Goal: Book appointment/travel/reservation

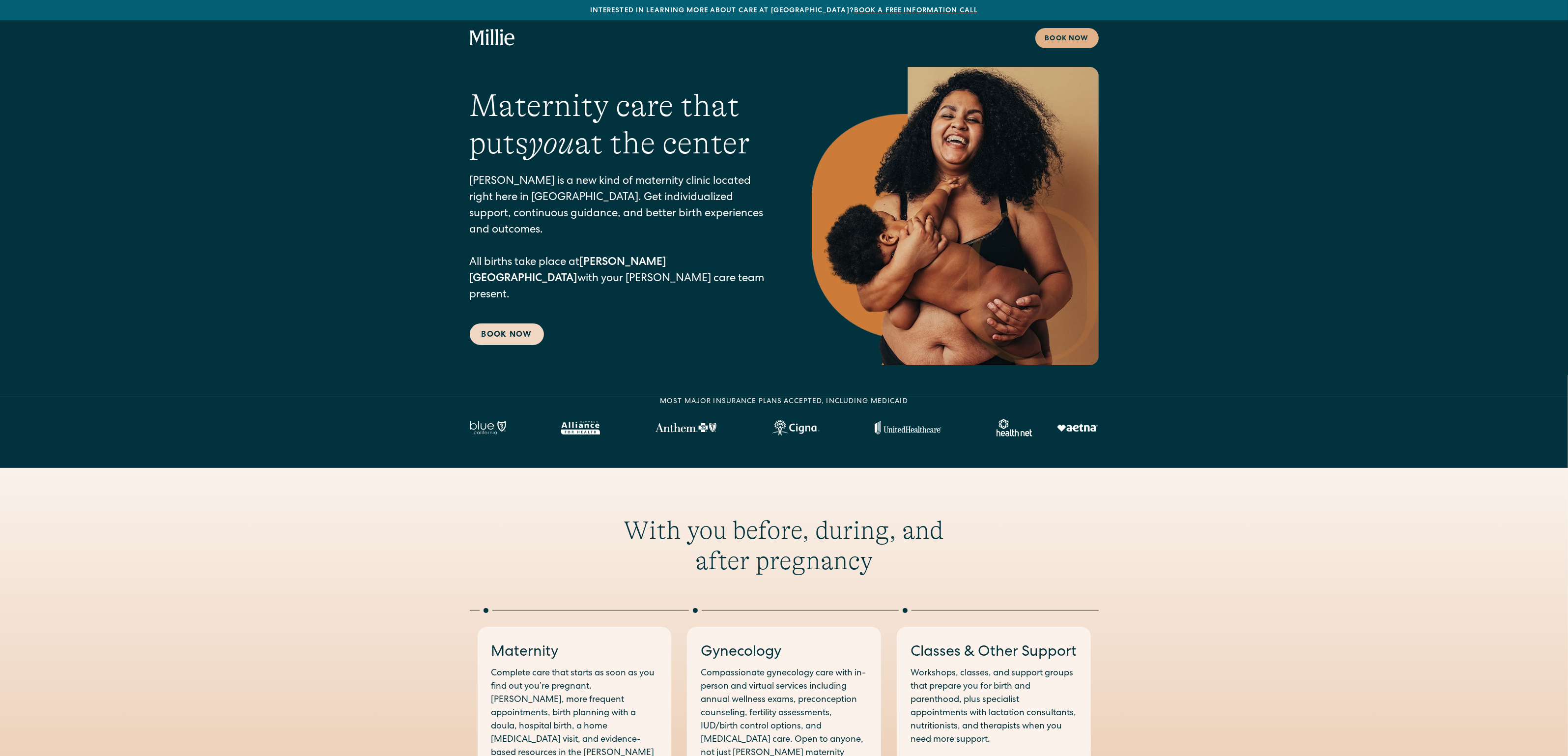
click at [484, 324] on link "Book Now" at bounding box center [506, 334] width 74 height 21
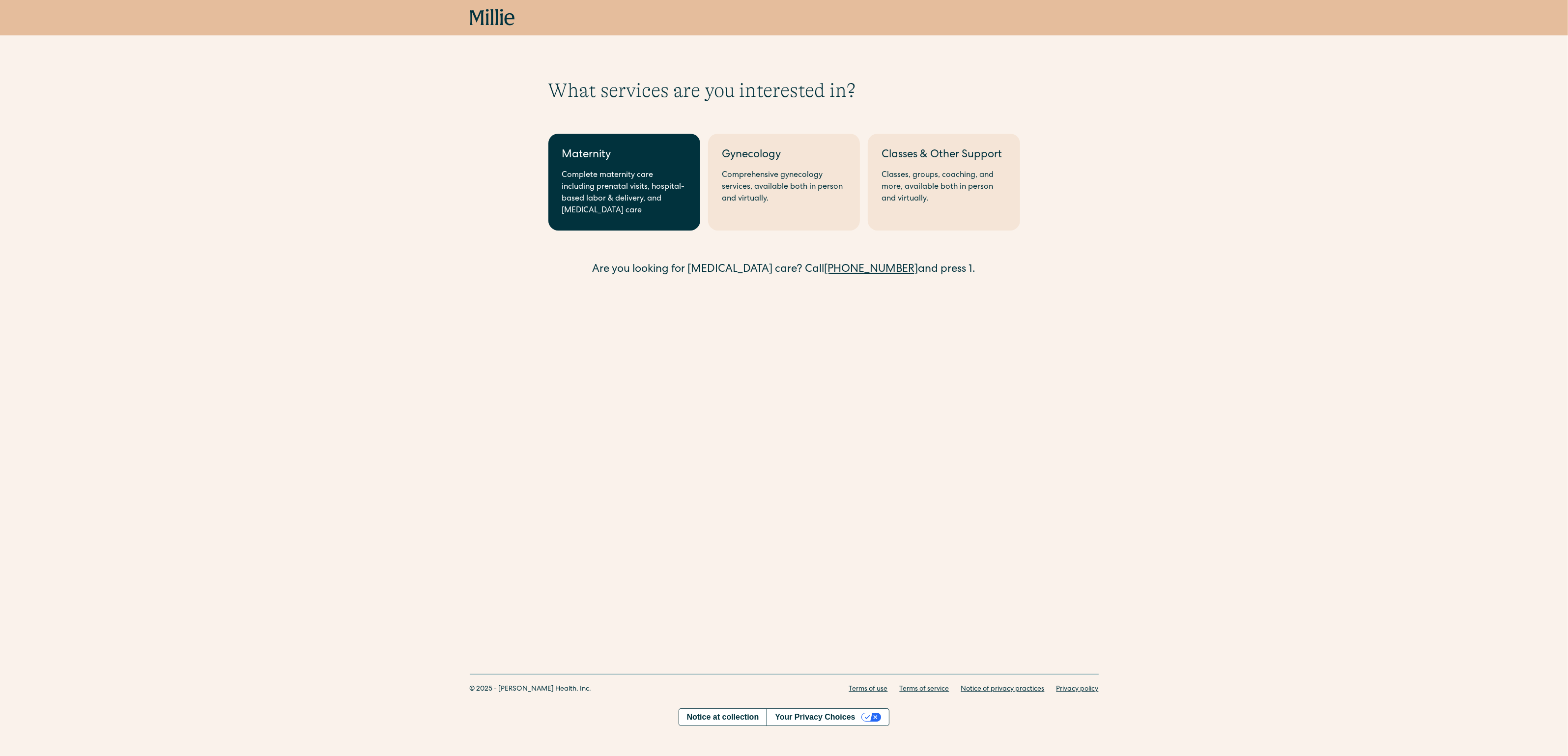
click at [628, 191] on div "Complete maternity care including prenatal visits, hospital-based labor & deliv…" at bounding box center [624, 193] width 124 height 47
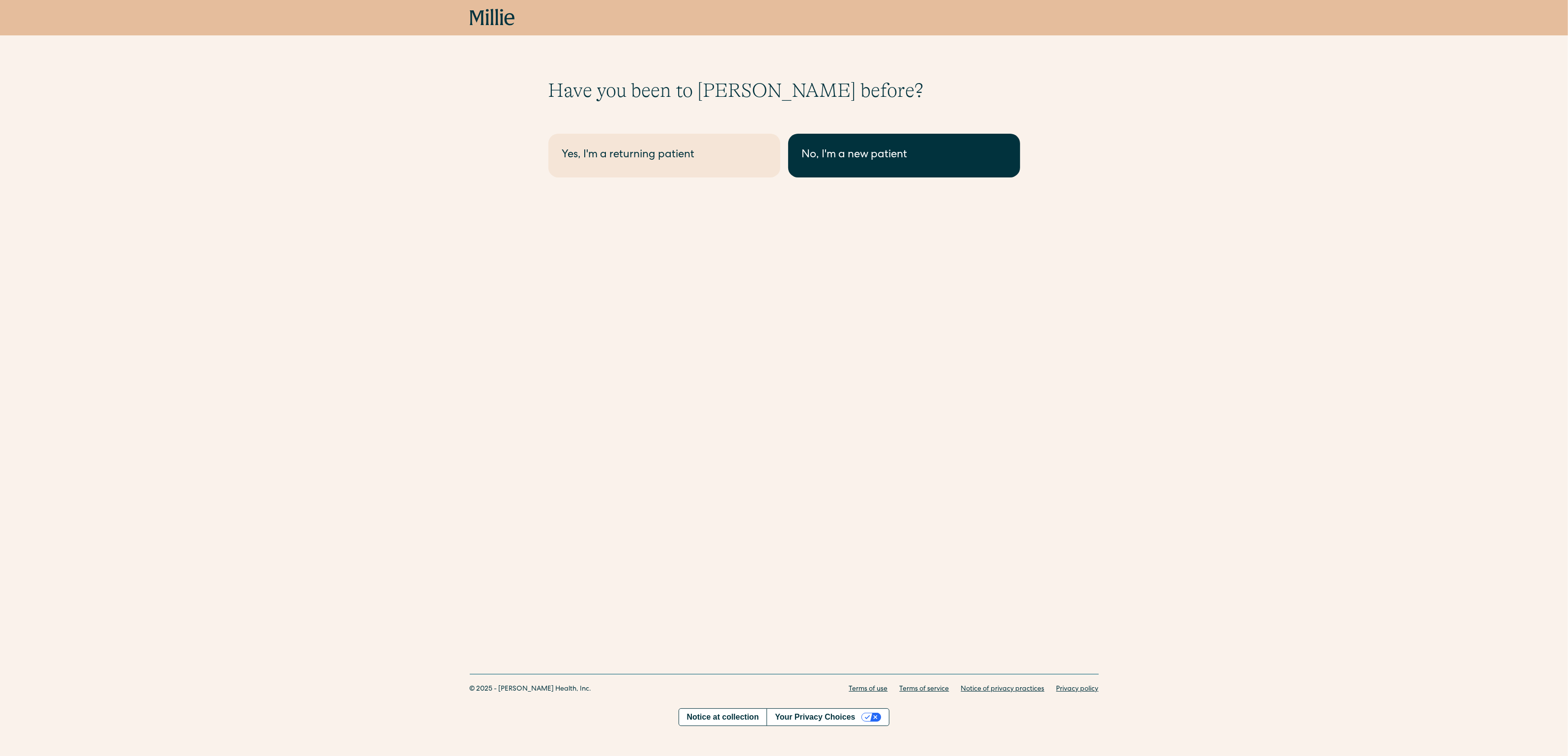
click at [829, 156] on div "No, I'm a new patient" at bounding box center [904, 155] width 204 height 16
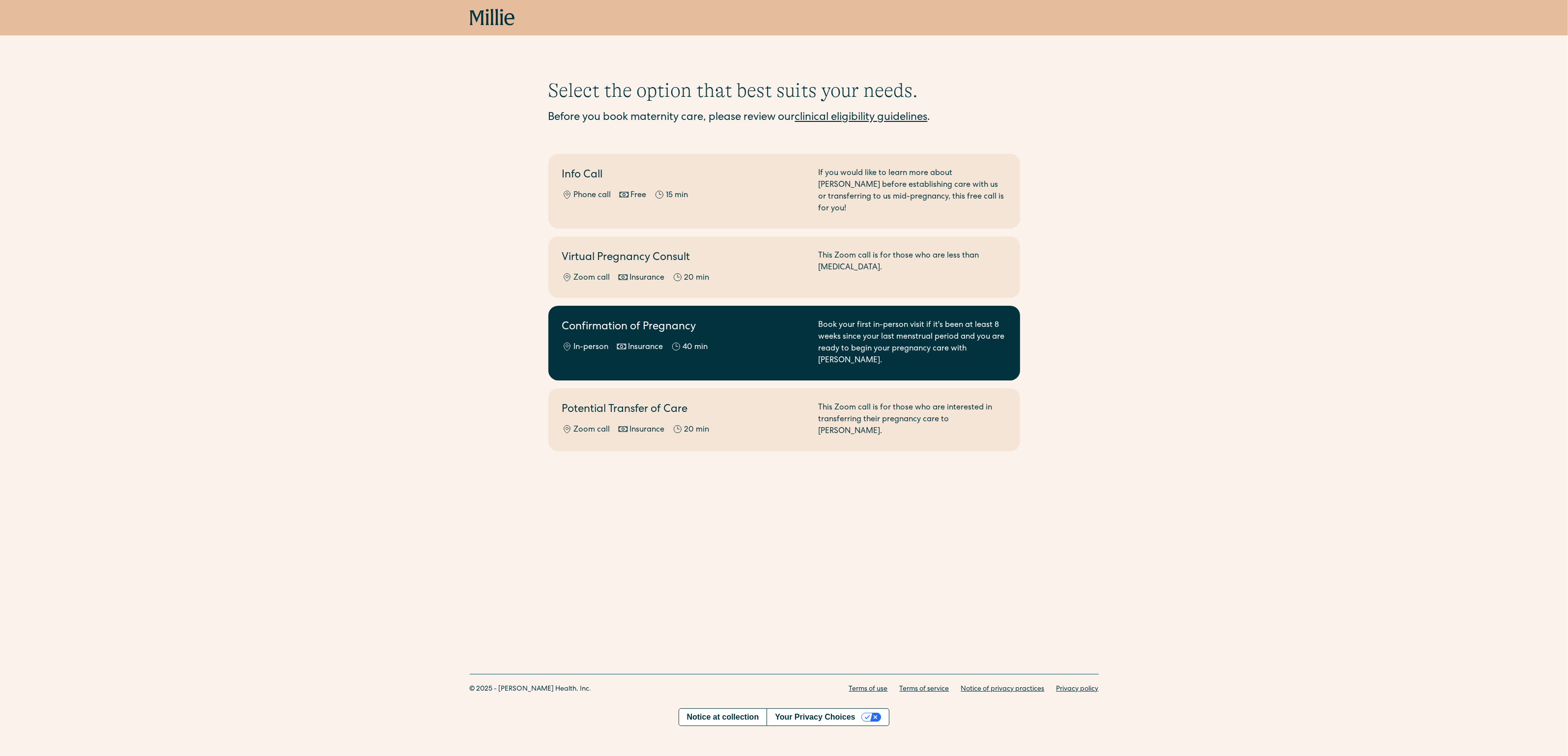
click at [599, 320] on h2 "Confirmation of Pregnancy" at bounding box center [684, 327] width 244 height 16
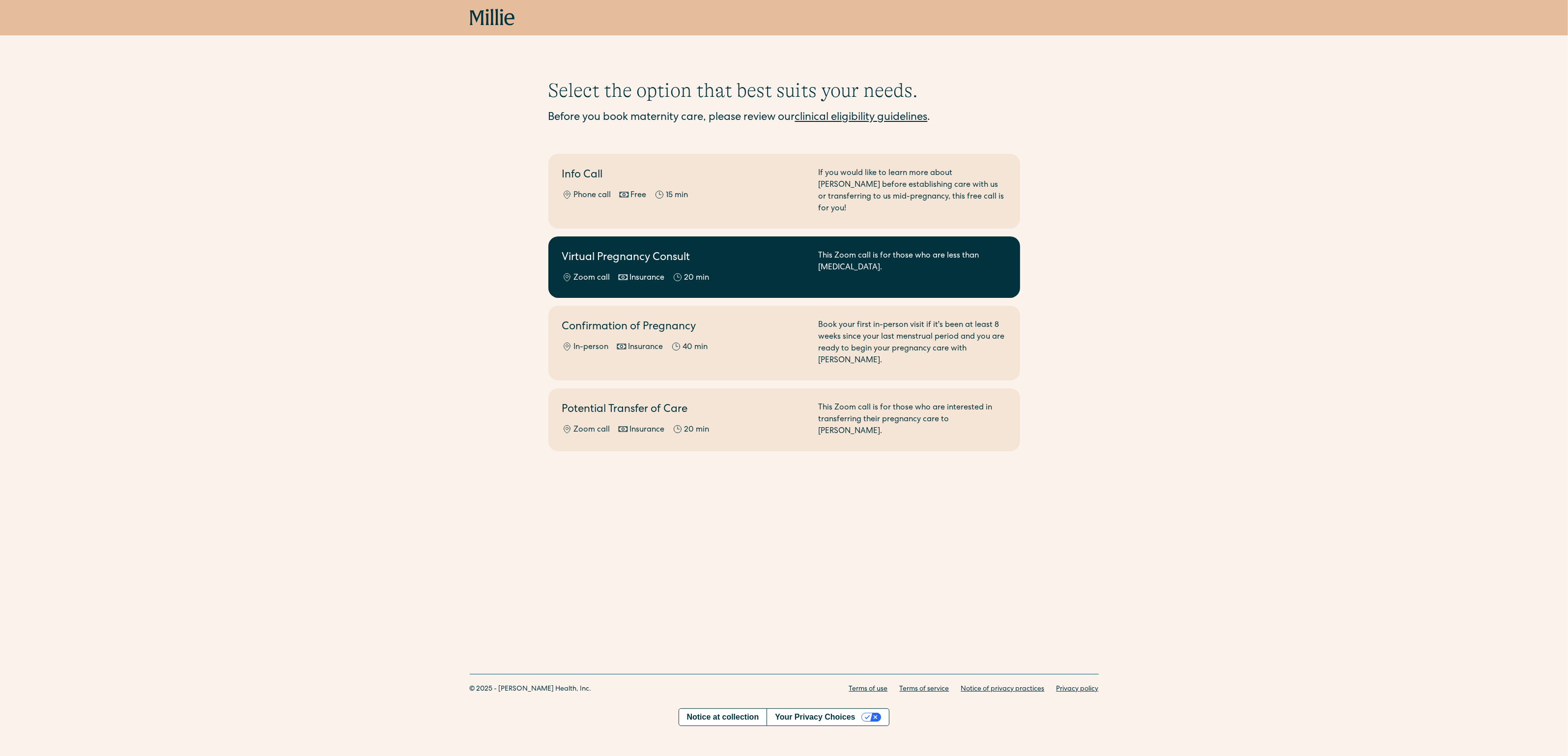
click at [604, 257] on div "Virtual Pregnancy Consult Zoom call Insurance 20 min" at bounding box center [684, 267] width 244 height 34
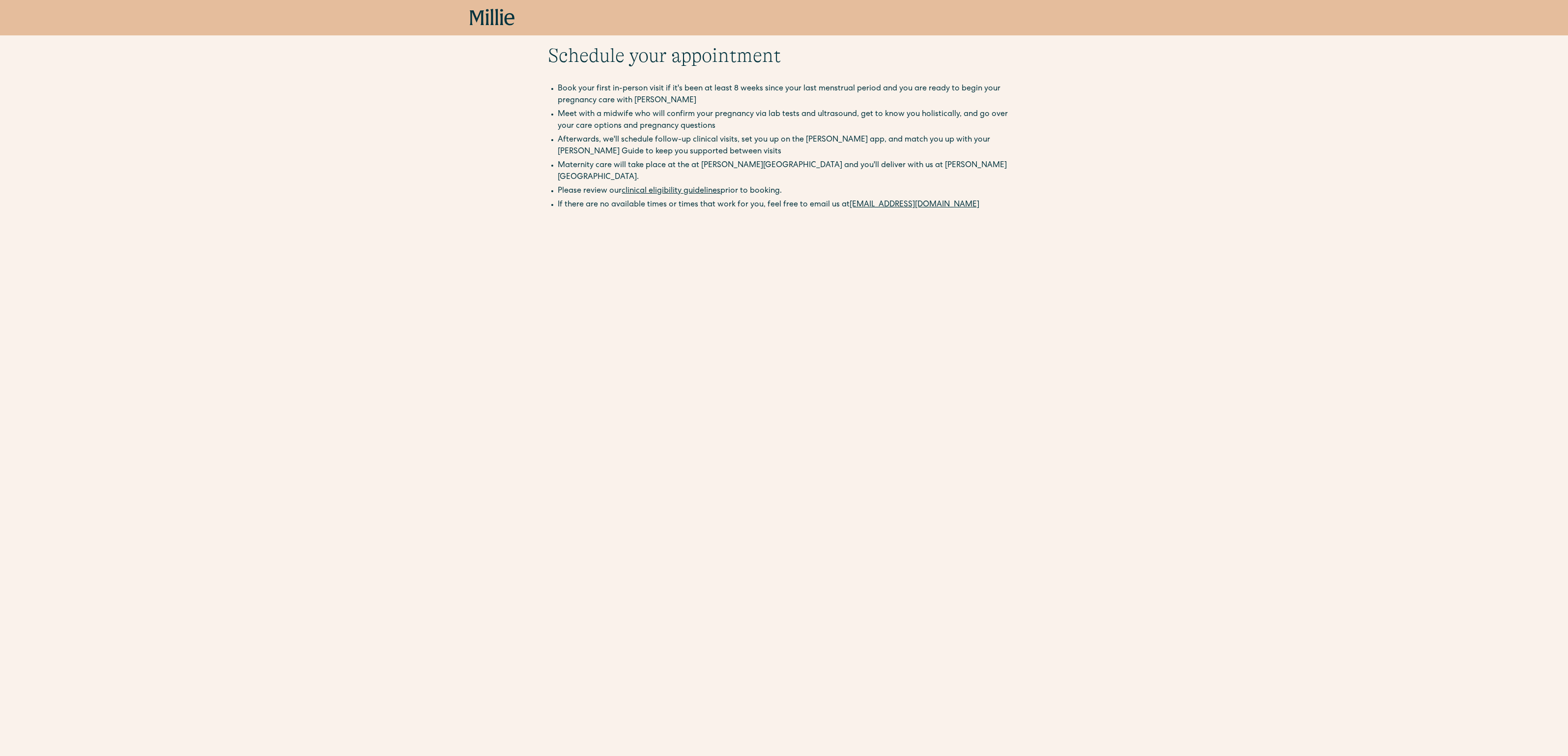
scroll to position [27, 0]
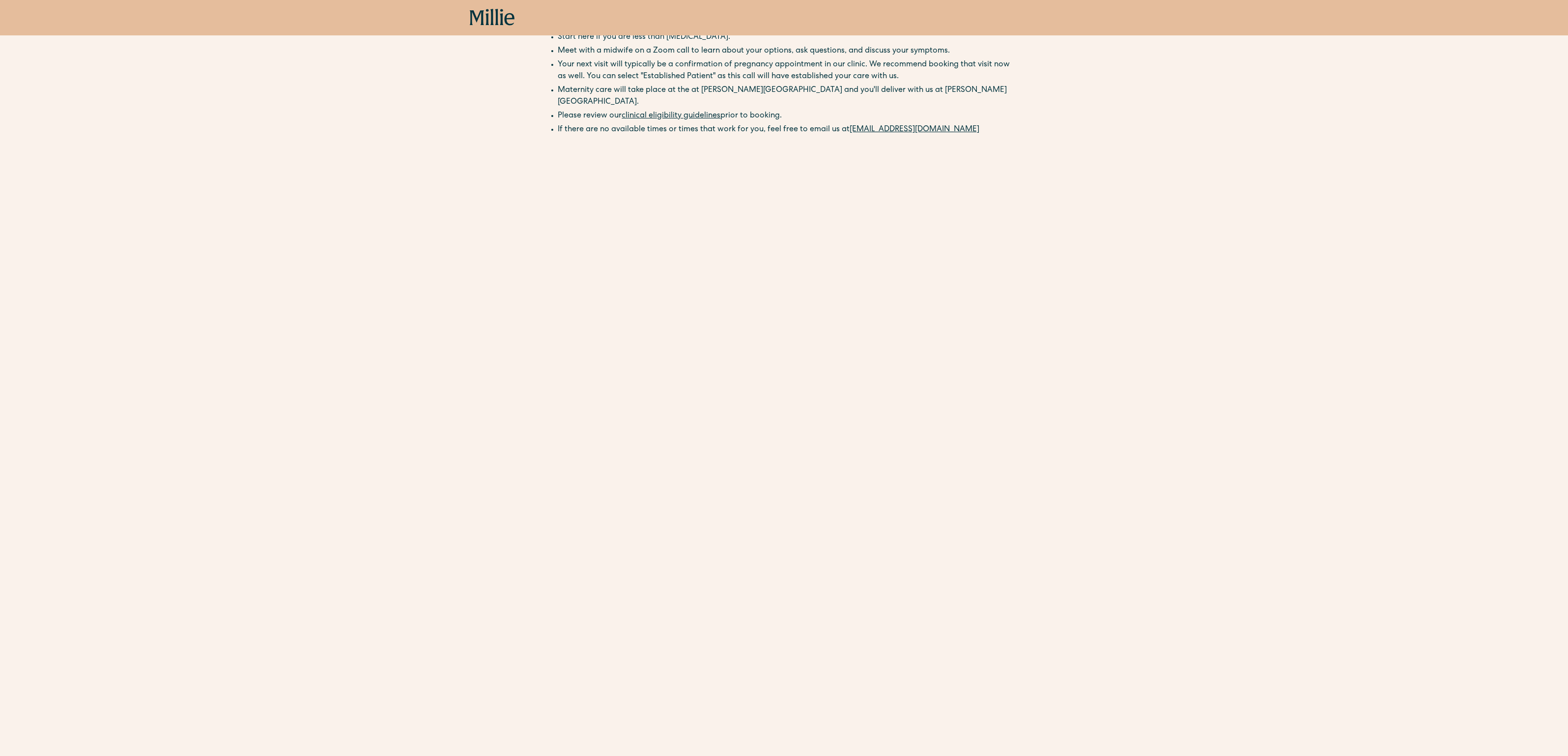
scroll to position [85, 0]
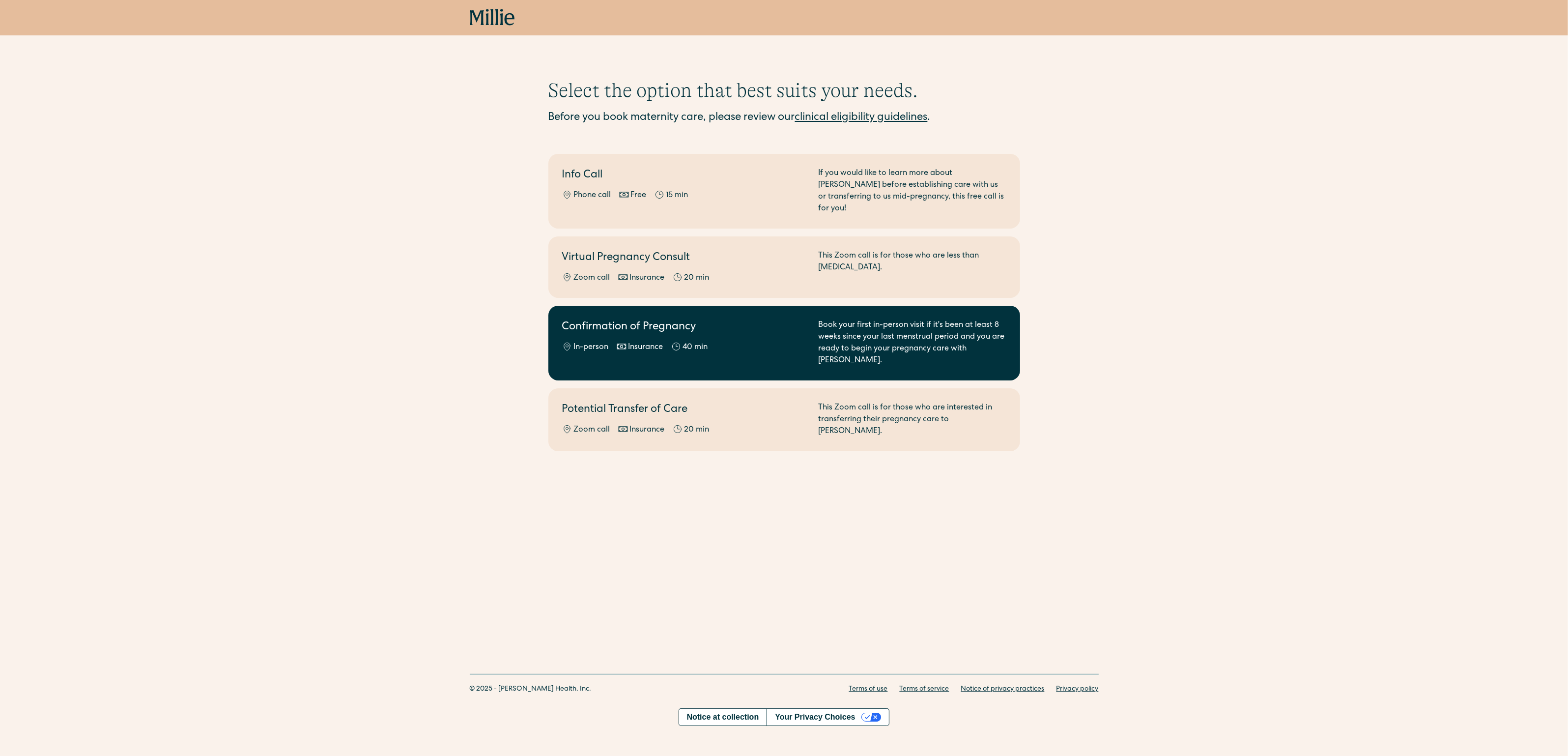
click at [573, 323] on h2 "Confirmation of Pregnancy" at bounding box center [684, 327] width 244 height 16
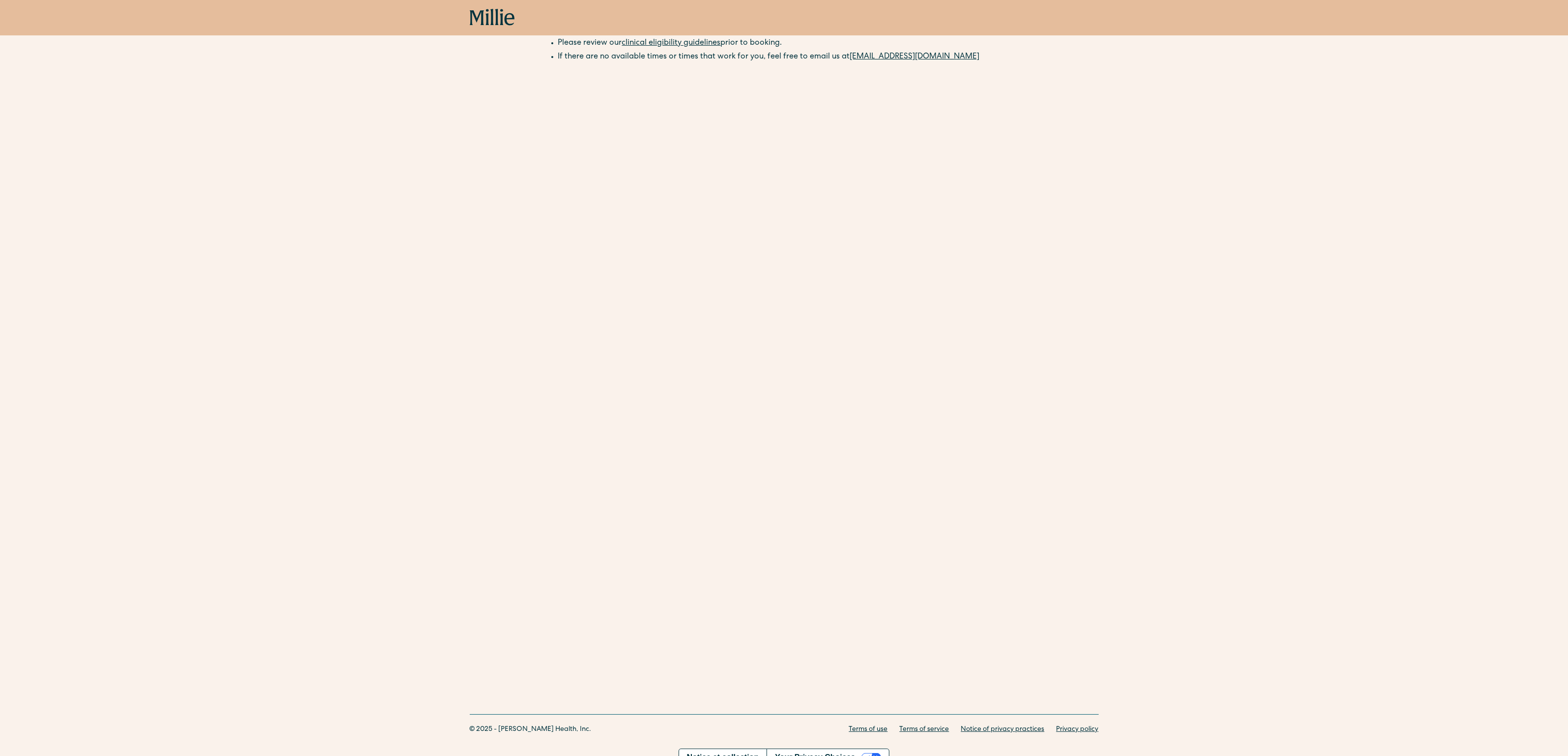
scroll to position [195, 0]
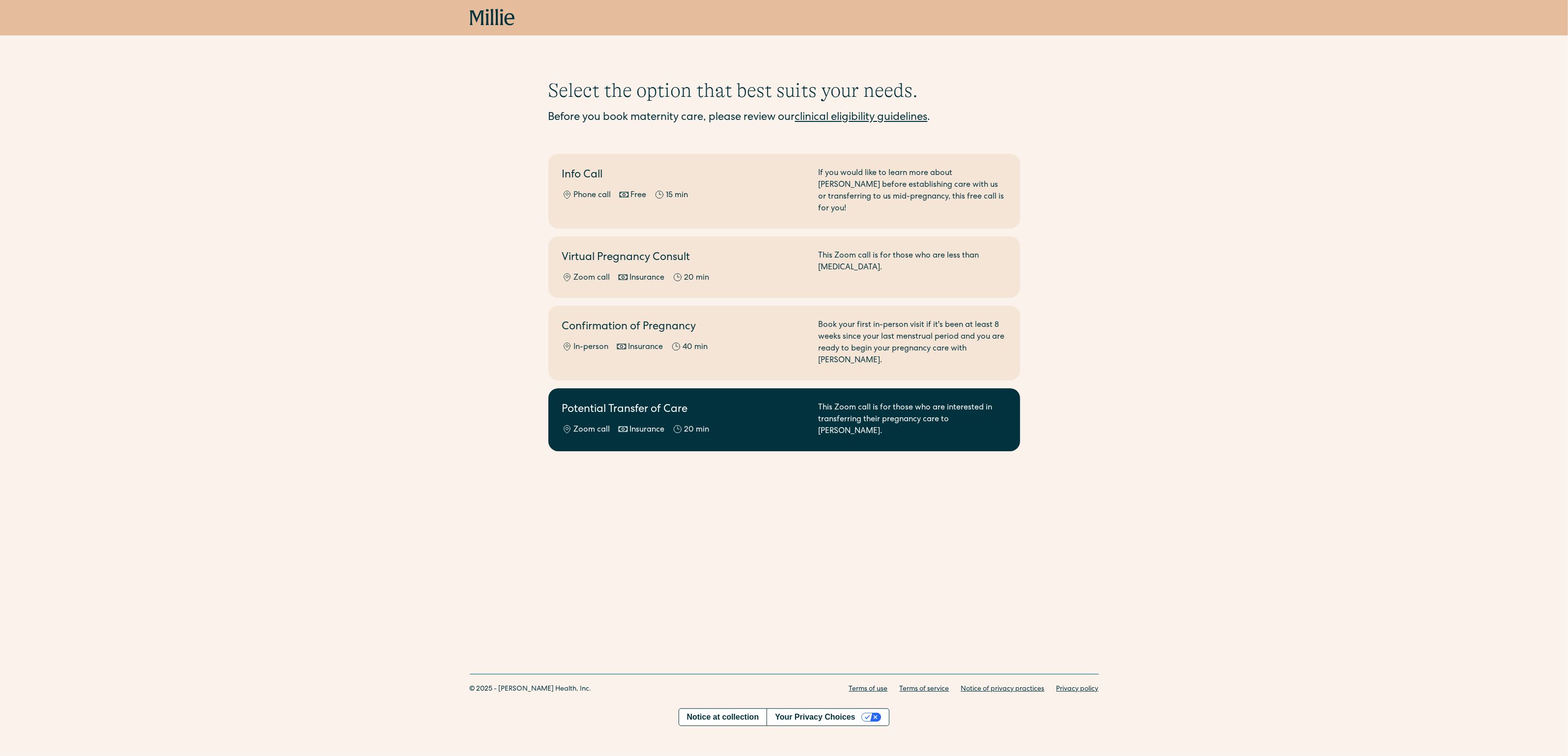
click at [624, 403] on div "Potential Transfer of Care Zoom call Insurance 20 min" at bounding box center [684, 420] width 244 height 36
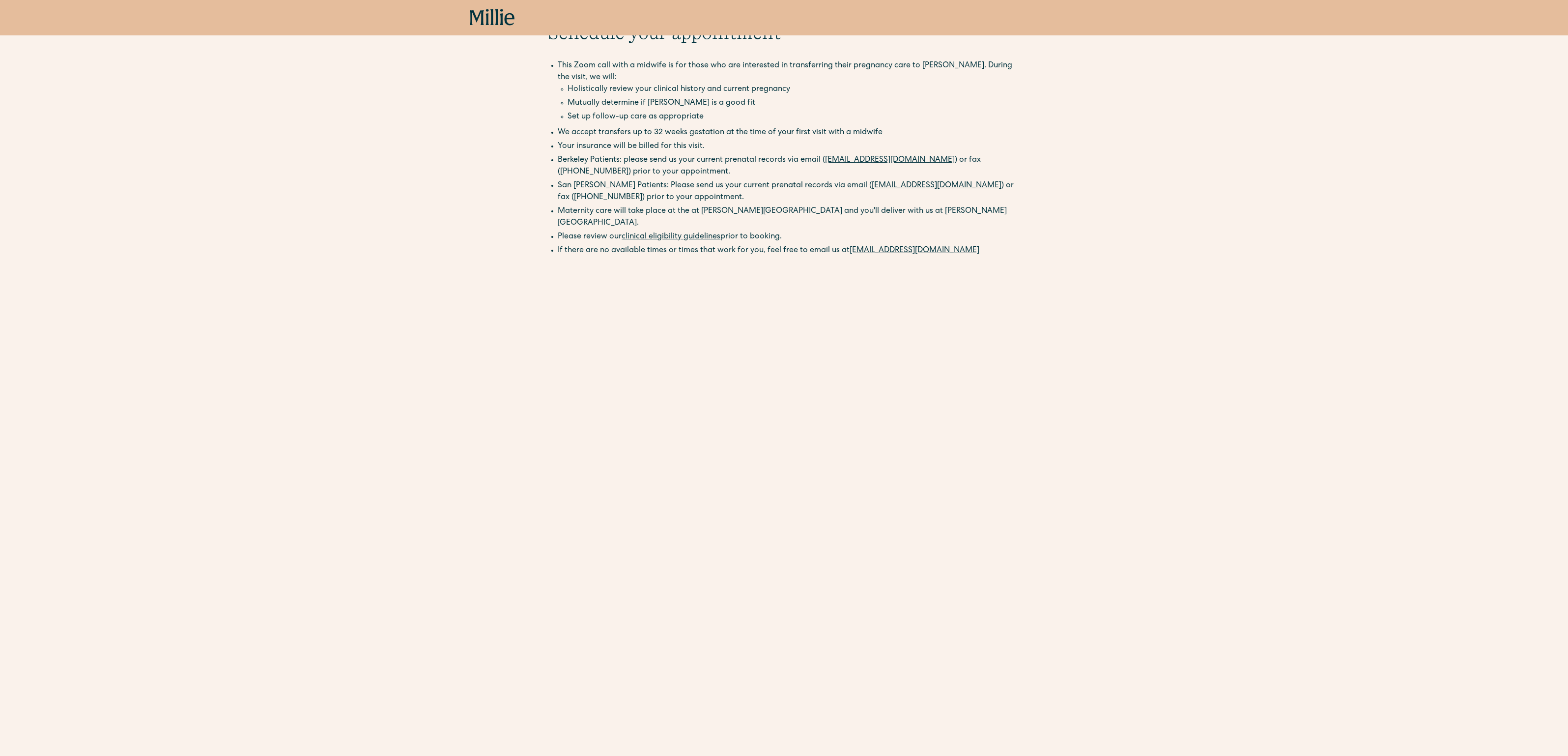
scroll to position [60, 0]
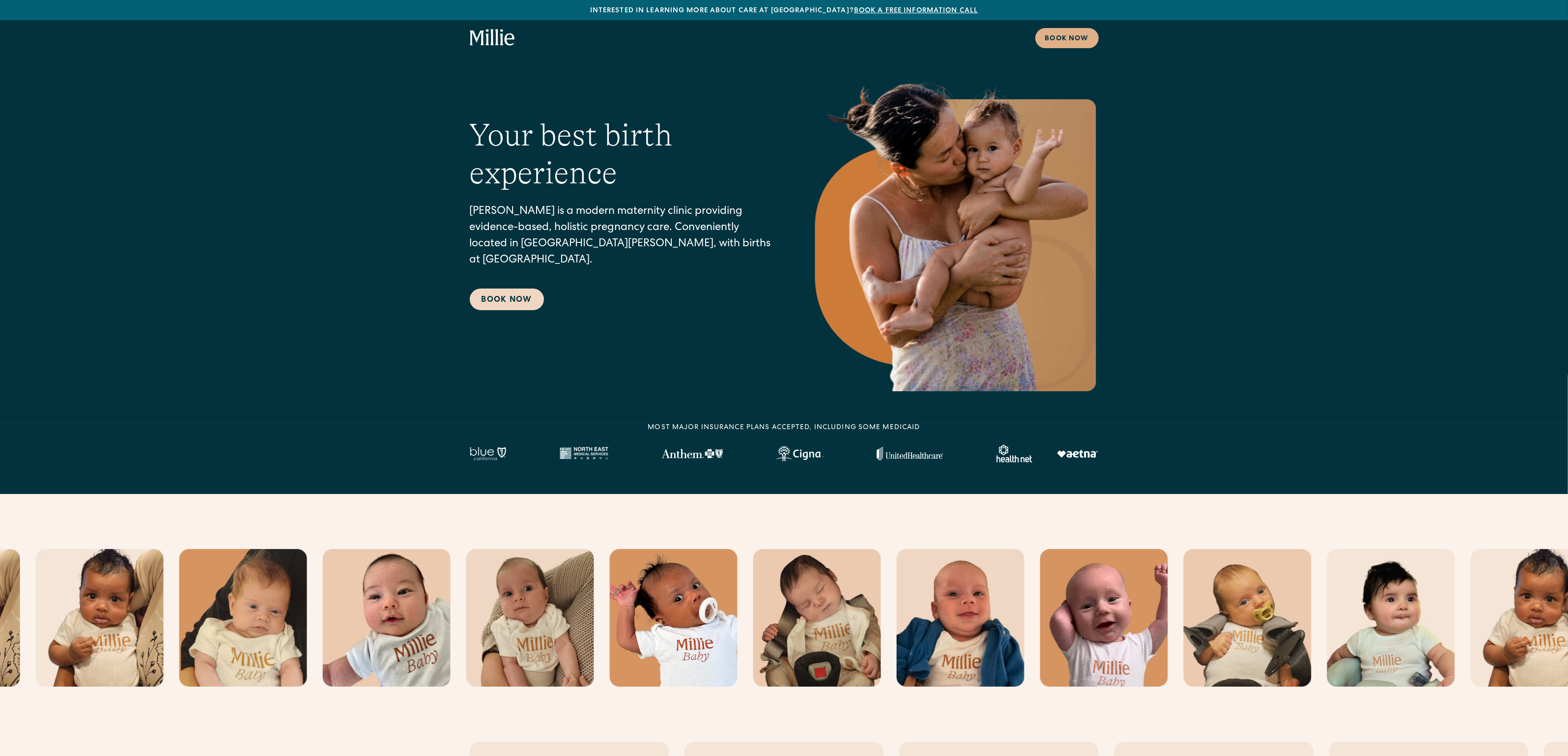
click at [520, 289] on link "Book Now" at bounding box center [506, 300] width 74 height 21
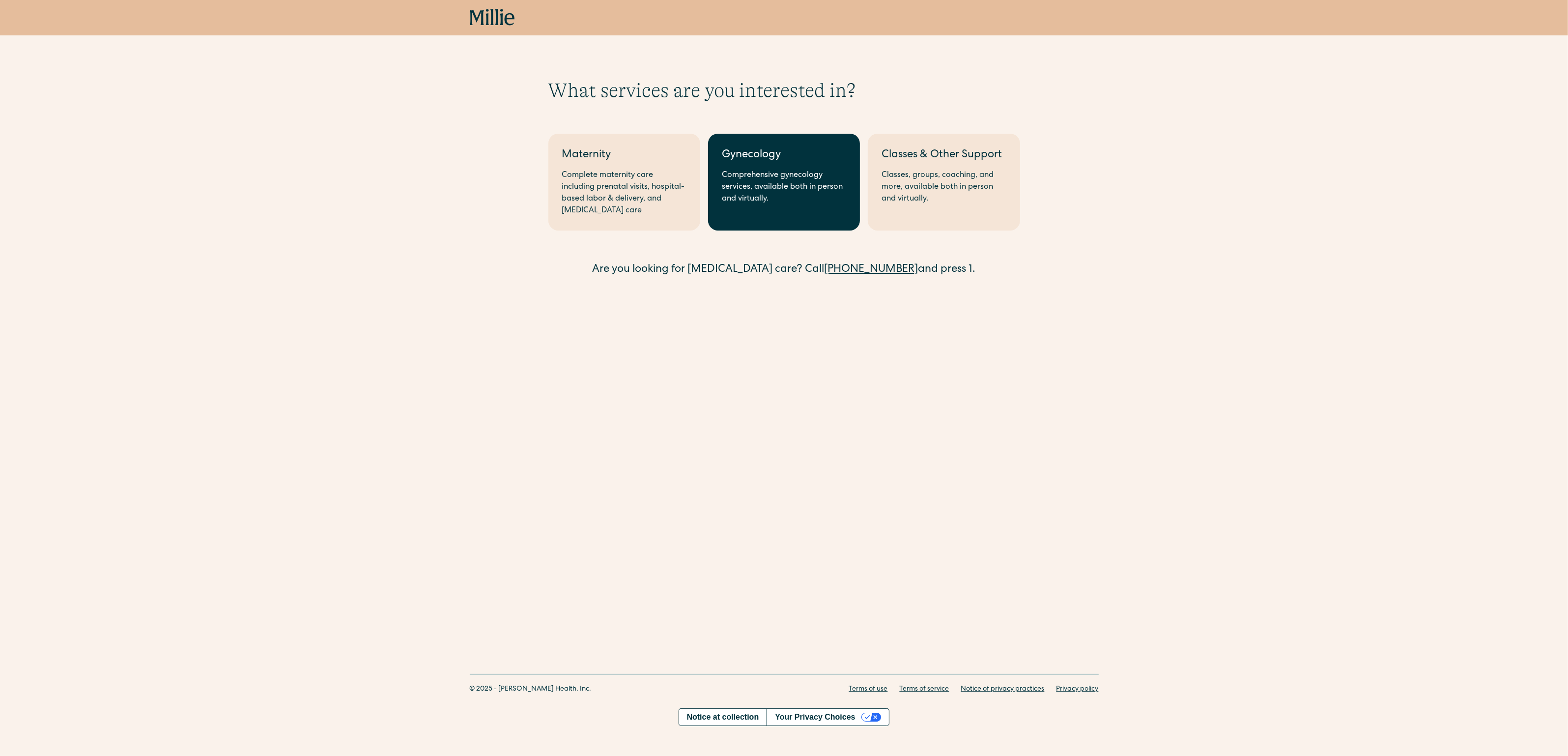
click at [758, 184] on div "Comprehensive gynecology services, available both in person and virtually." at bounding box center [784, 187] width 124 height 36
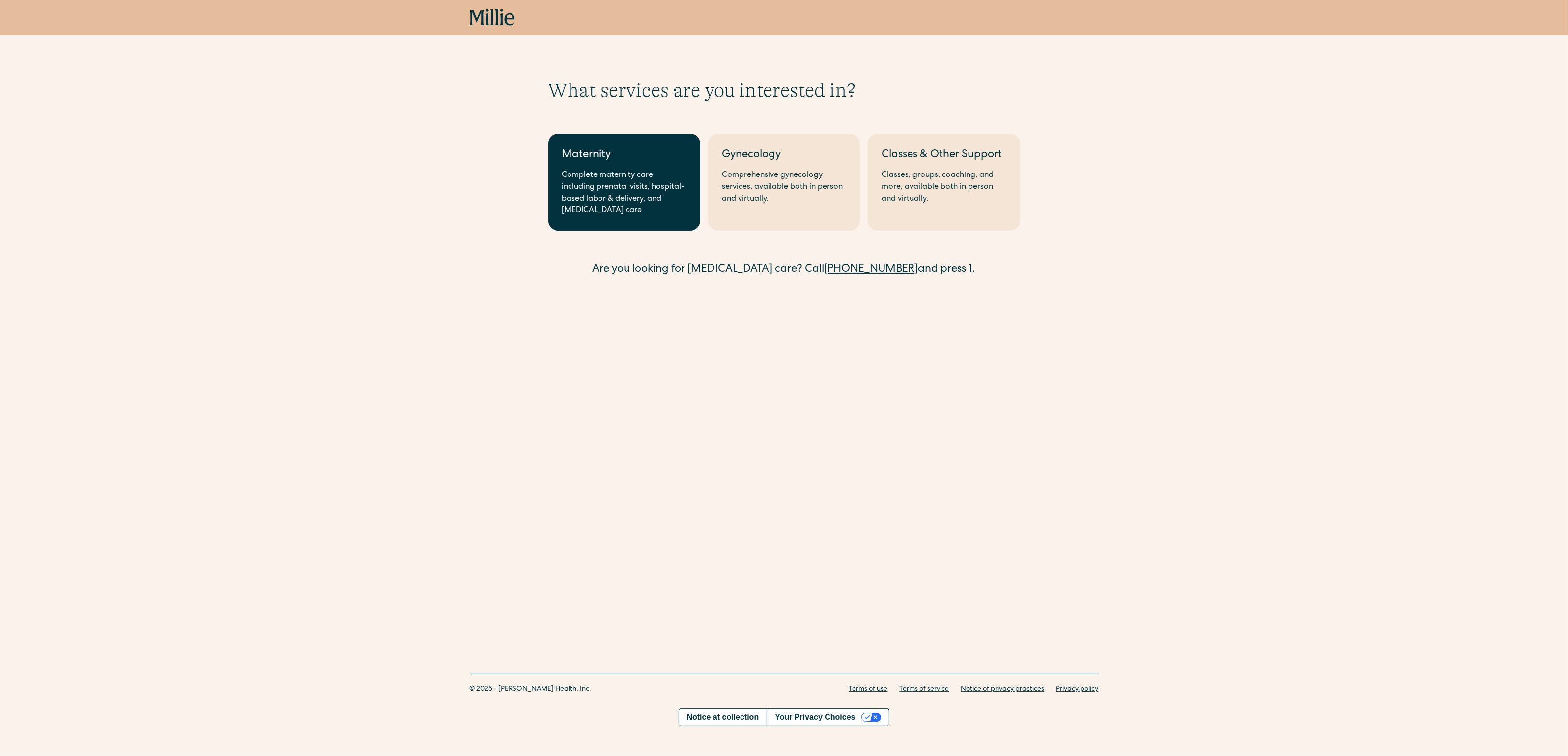
click at [646, 195] on div "Complete maternity care including prenatal visits, hospital-based labor & deliv…" at bounding box center [624, 193] width 124 height 47
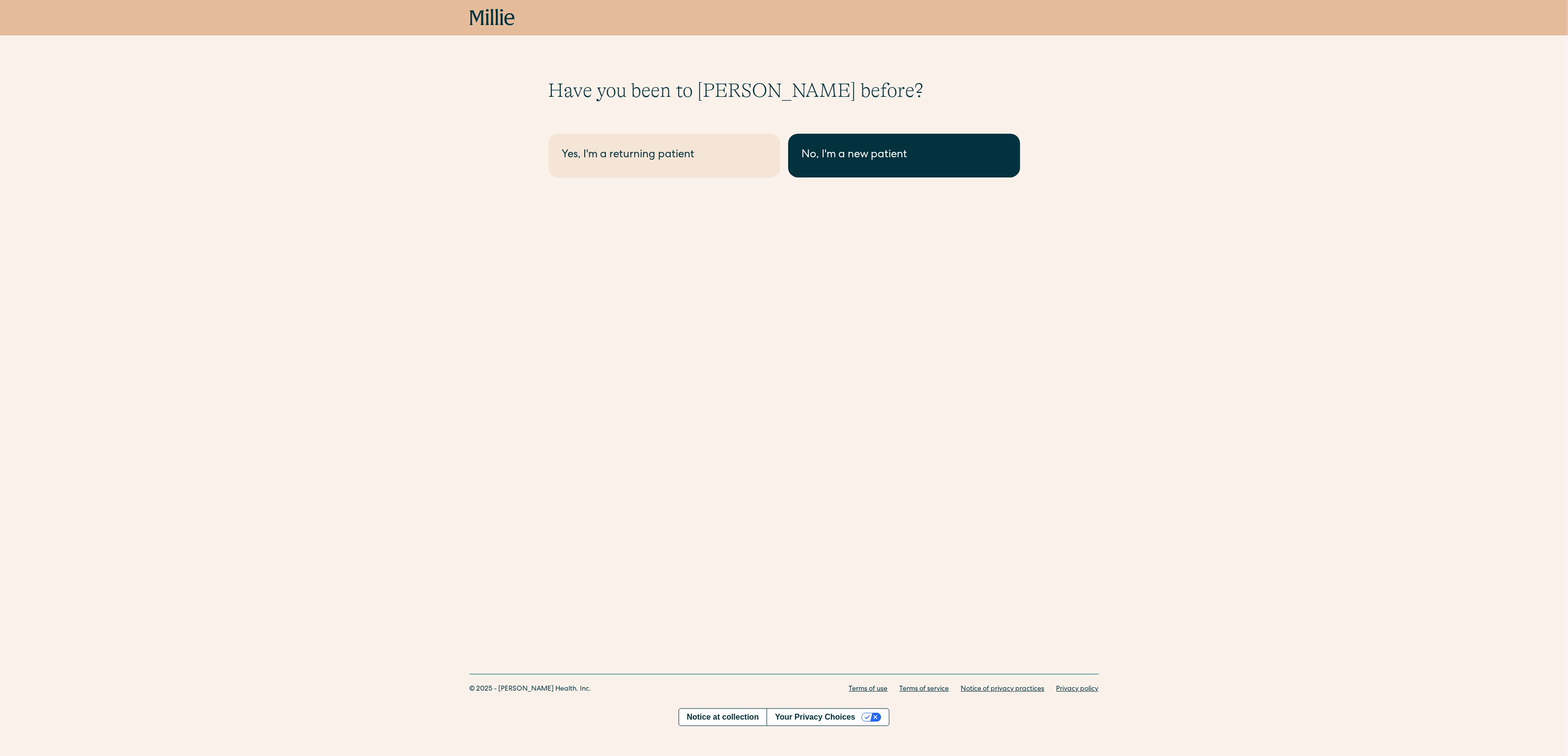
click at [825, 151] on div "No, I'm a new patient" at bounding box center [904, 155] width 204 height 16
click at [833, 155] on div "No, I'm a new patient" at bounding box center [904, 155] width 204 height 16
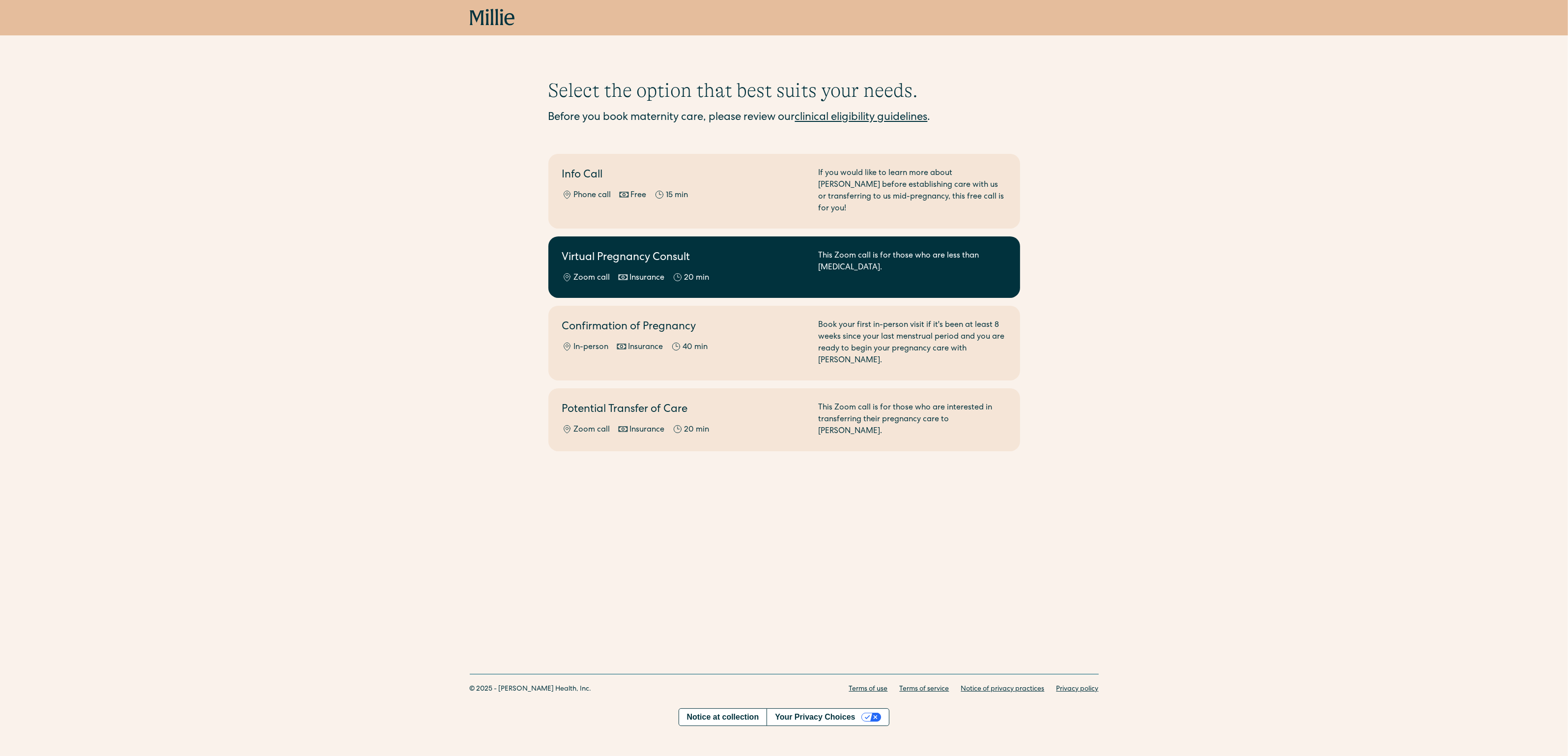
click at [589, 250] on h2 "Virtual Pregnancy Consult" at bounding box center [684, 258] width 244 height 16
